Goal: Navigation & Orientation: Go to known website

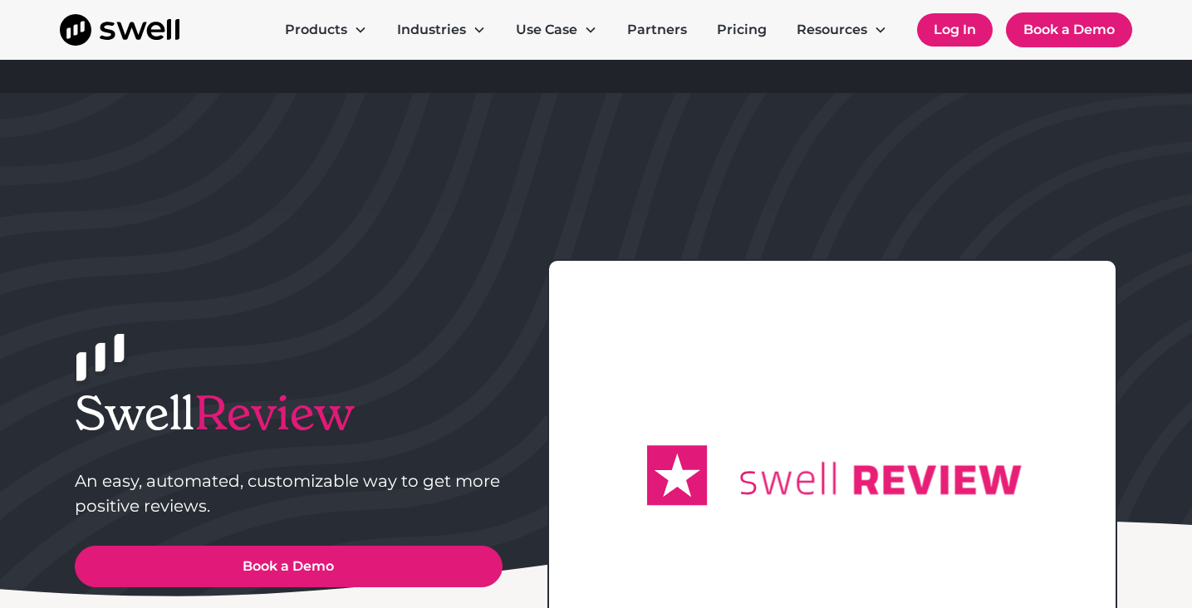
click at [974, 41] on link "Log In" at bounding box center [955, 29] width 76 height 33
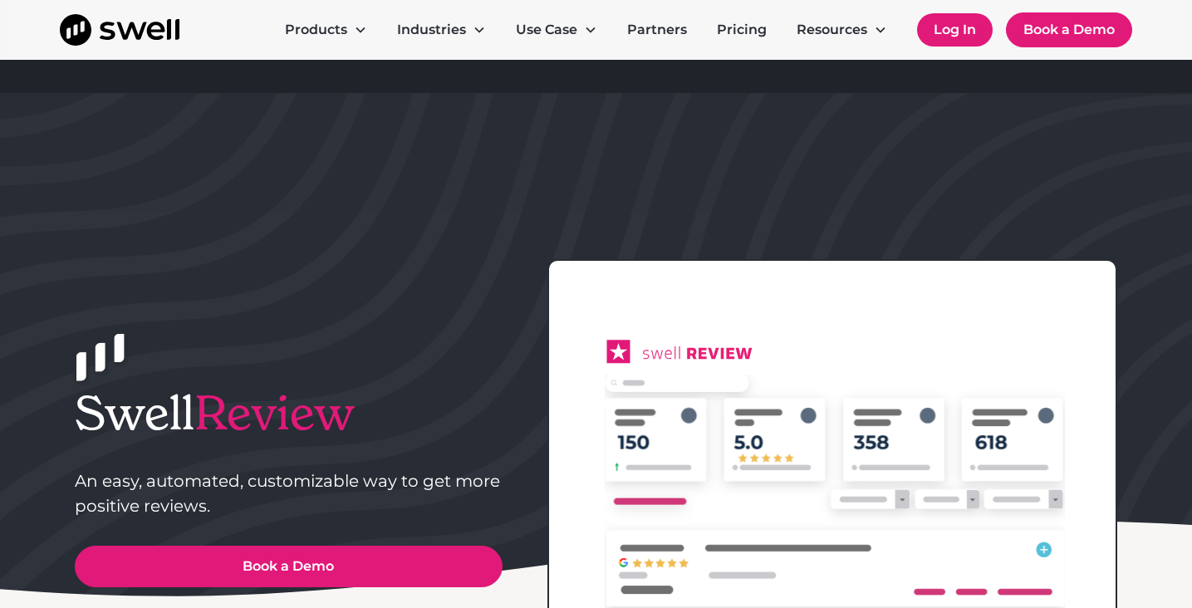
click at [957, 32] on link "Log In" at bounding box center [955, 29] width 76 height 33
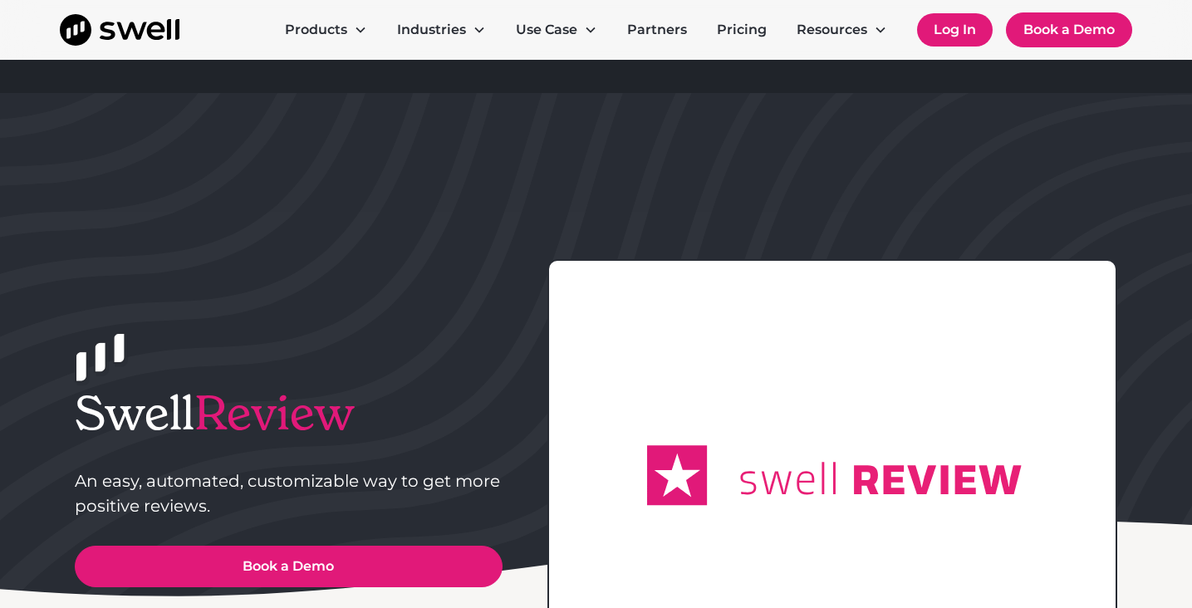
click at [969, 32] on link "Log In" at bounding box center [955, 29] width 76 height 33
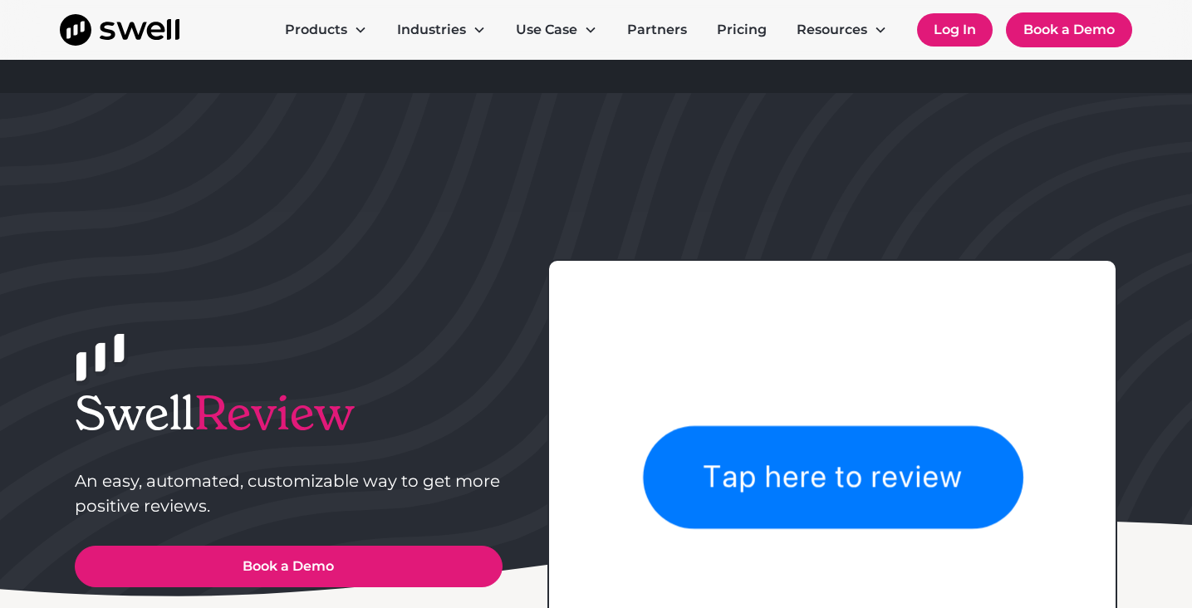
click at [947, 25] on link "Log In" at bounding box center [955, 29] width 76 height 33
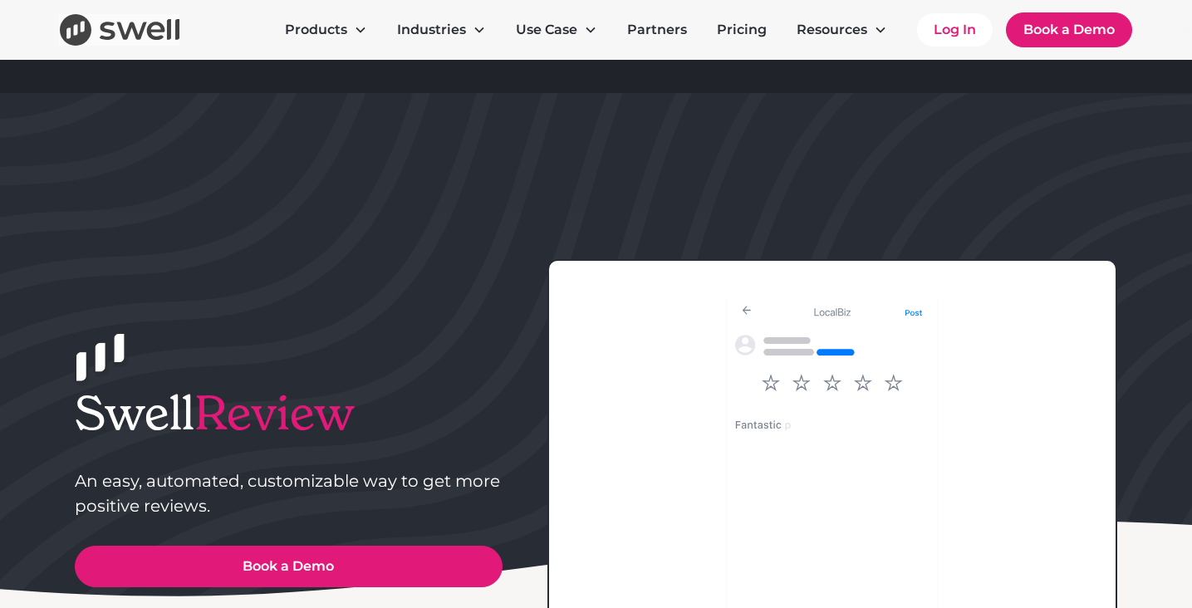
click at [160, 22] on img "home" at bounding box center [120, 30] width 120 height 32
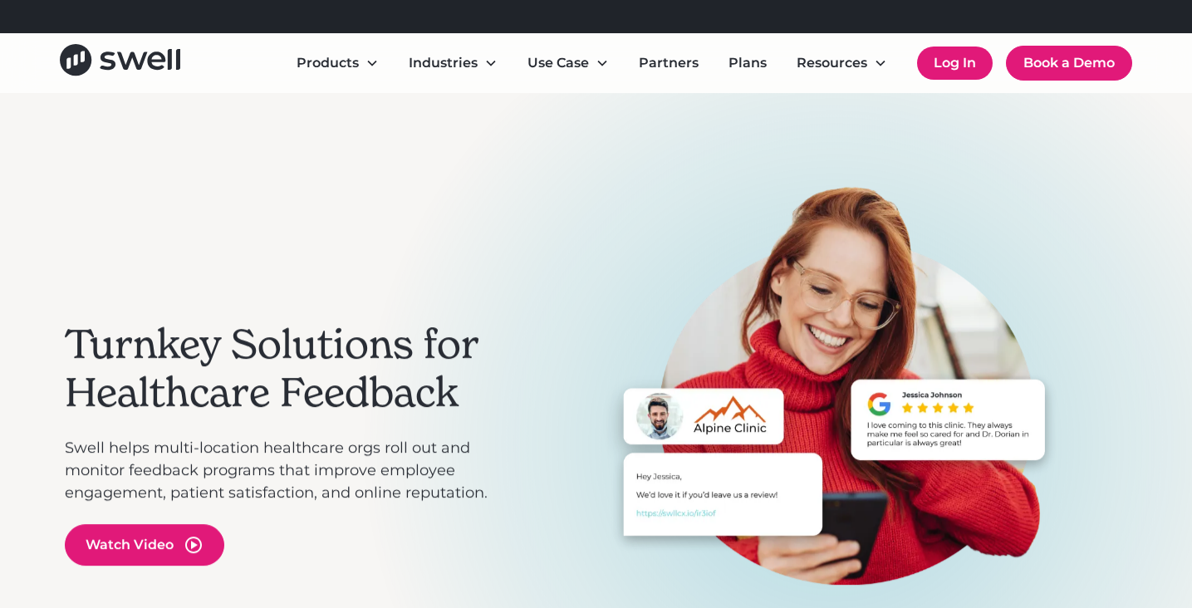
click at [940, 65] on link "Log In" at bounding box center [955, 63] width 76 height 33
